Goal: Task Accomplishment & Management: Complete application form

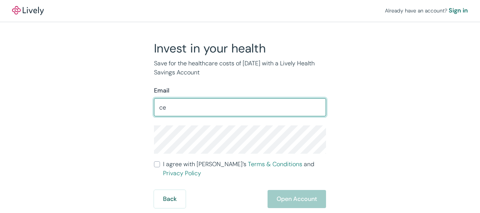
type input "[EMAIL_ADDRESS][DOMAIN_NAME]"
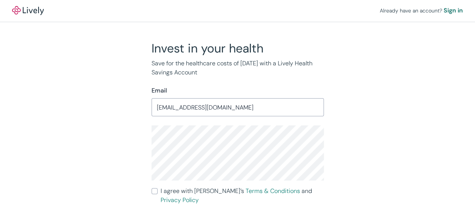
click at [153, 194] on label "I agree with Lively’s Terms & Conditions and Privacy Policy" at bounding box center [237, 196] width 172 height 18
click at [153, 194] on input "I agree with Lively’s Terms & Conditions and Privacy Policy" at bounding box center [154, 191] width 6 height 6
checkbox input "true"
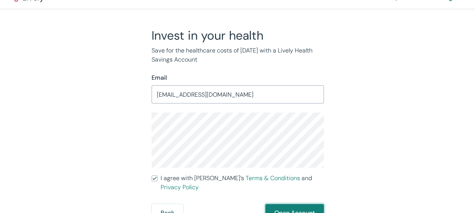
click at [282, 207] on button "Open Account" at bounding box center [294, 213] width 59 height 18
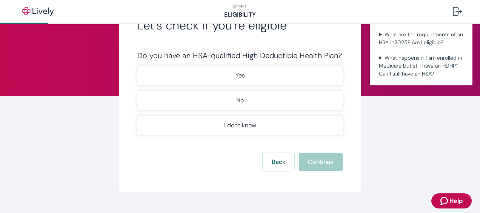
scroll to position [42, 0]
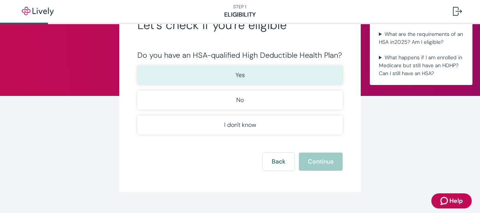
click at [253, 76] on button "Yes" at bounding box center [239, 75] width 205 height 19
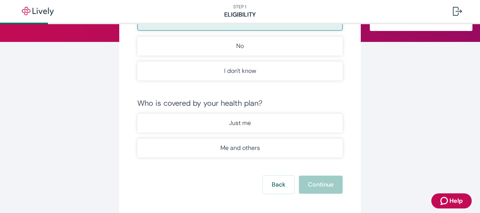
scroll to position [96, 0]
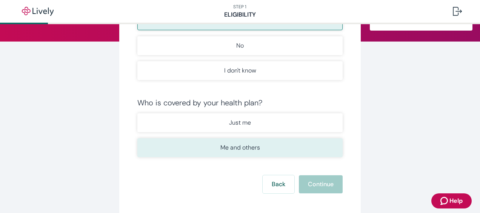
click at [303, 150] on button "Me and others" at bounding box center [239, 147] width 205 height 19
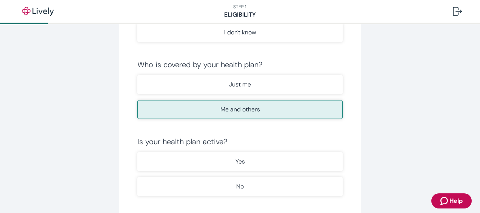
scroll to position [164, 0]
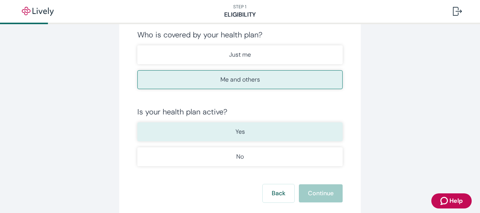
click at [265, 135] on button "Yes" at bounding box center [239, 131] width 205 height 19
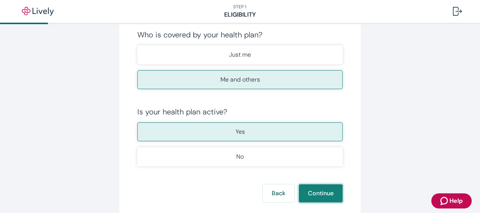
click at [332, 195] on button "Continue" at bounding box center [321, 193] width 44 height 18
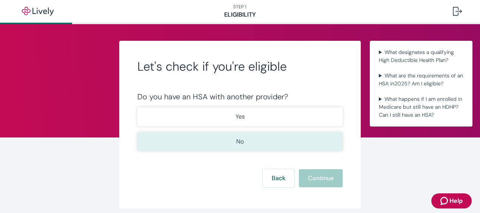
click at [247, 143] on button "No" at bounding box center [239, 141] width 205 height 19
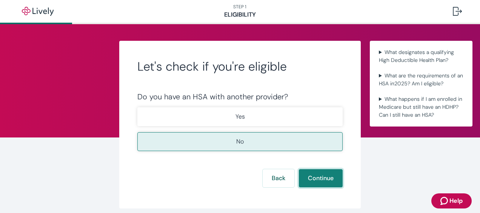
click at [313, 183] on button "Continue" at bounding box center [321, 178] width 44 height 18
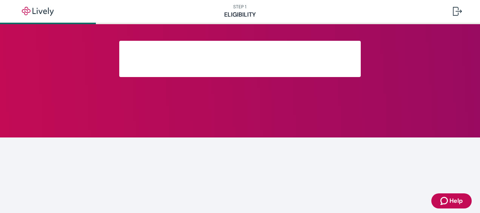
scroll to position [190, 0]
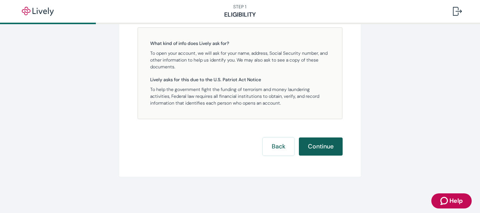
click at [313, 148] on button "Continue" at bounding box center [321, 146] width 44 height 18
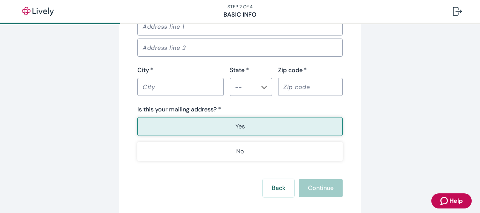
scroll to position [568, 0]
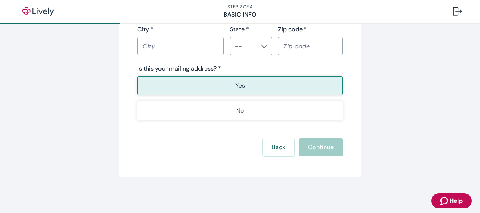
click at [447, 202] on icon "Zendesk support icon" at bounding box center [445, 201] width 8 height 8
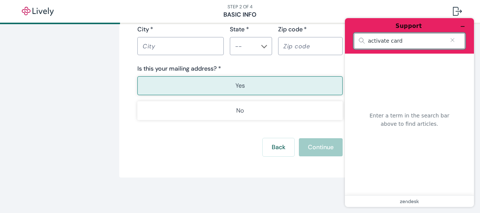
type input "activate card"
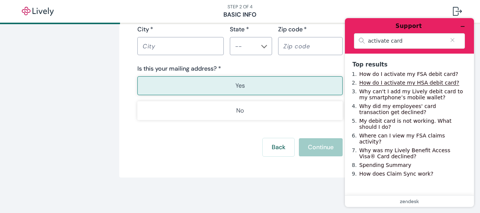
click at [420, 85] on link "How do I activate my HSA debit card?" at bounding box center [409, 83] width 100 height 6
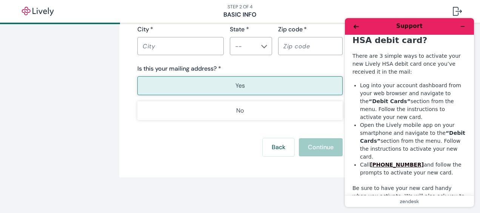
scroll to position [2, 0]
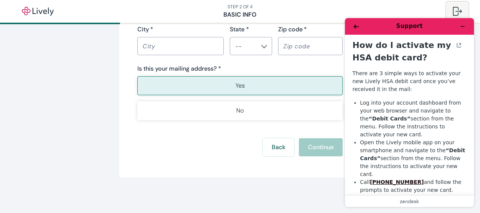
click at [455, 11] on div at bounding box center [457, 11] width 9 height 9
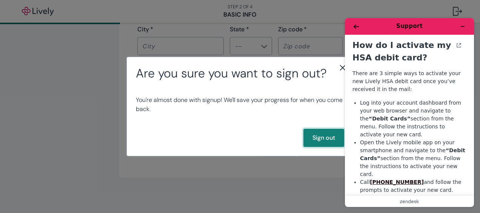
click at [324, 133] on button "Sign out" at bounding box center [324, 138] width 41 height 18
